Goal: Find specific page/section: Find specific page/section

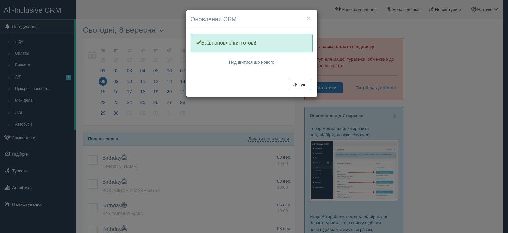
click at [311, 19] on h4 "Оновлення CRM" at bounding box center [252, 19] width 122 height 9
click at [308, 19] on button "×" at bounding box center [309, 18] width 4 height 7
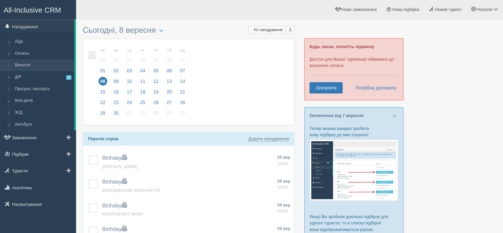
click at [36, 66] on link "Вильоти" at bounding box center [43, 65] width 63 height 12
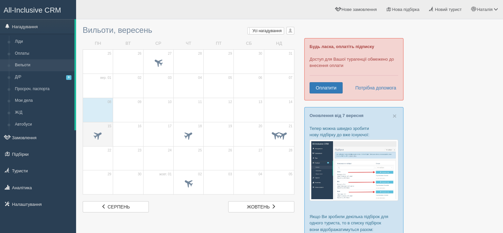
click at [95, 138] on span at bounding box center [98, 134] width 11 height 11
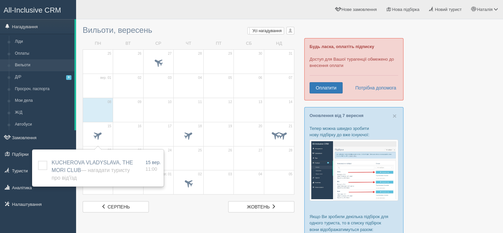
click at [486, 111] on div at bounding box center [290, 213] width 414 height 382
